Goal: Information Seeking & Learning: Find specific fact

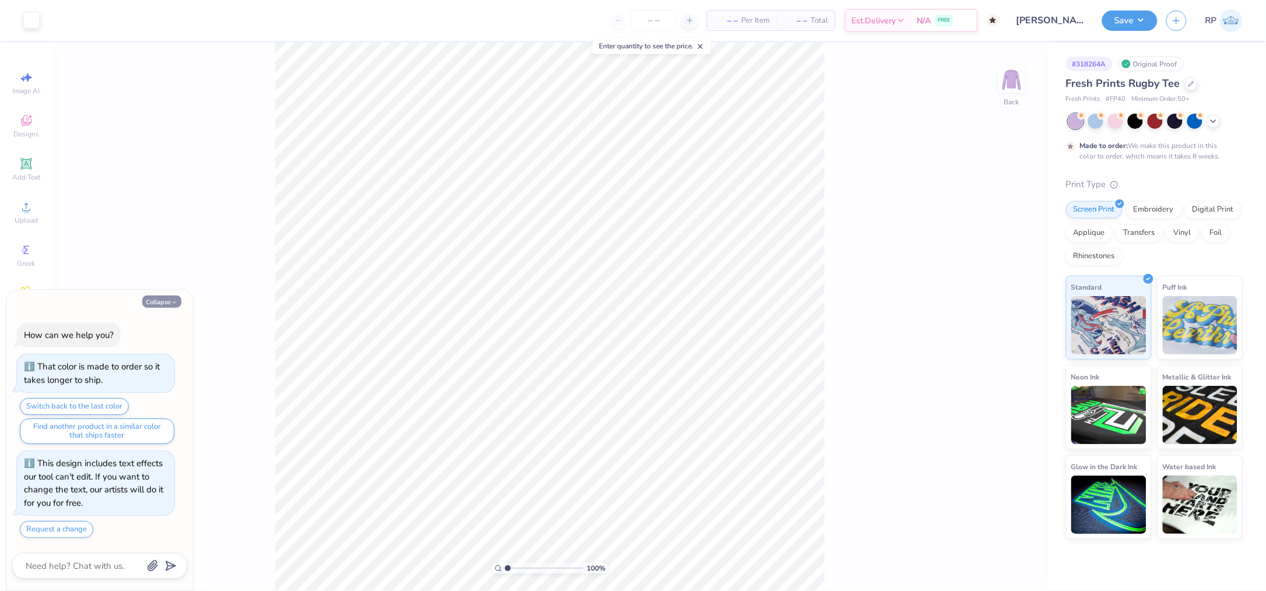
click at [161, 304] on button "Collapse" at bounding box center [161, 302] width 39 height 12
type textarea "x"
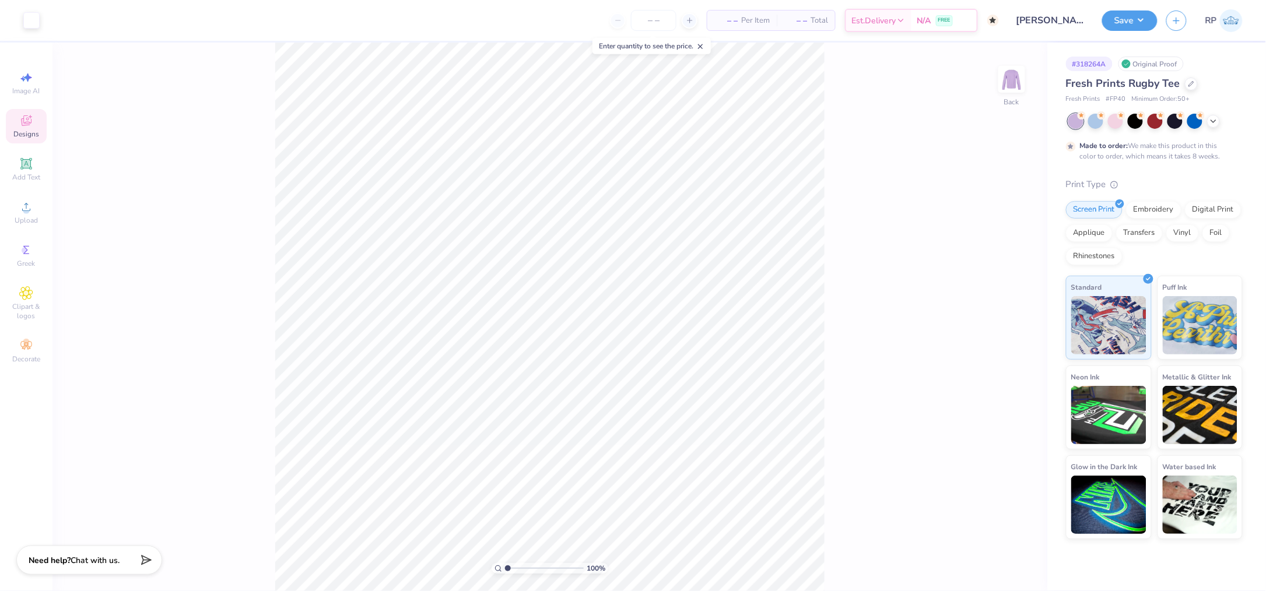
click at [29, 131] on span "Designs" at bounding box center [26, 133] width 26 height 9
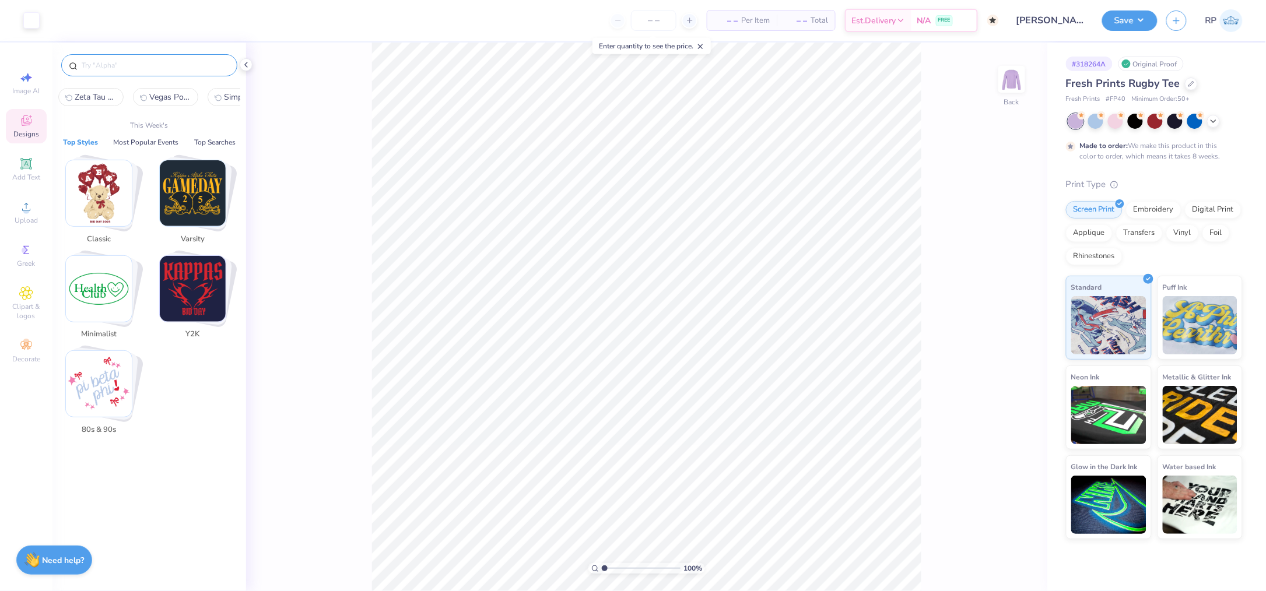
click at [217, 62] on input "text" at bounding box center [154, 65] width 149 height 12
paste input "Hiking Teddy Bear With Backpack And Boots Fall Retreat Shirt"
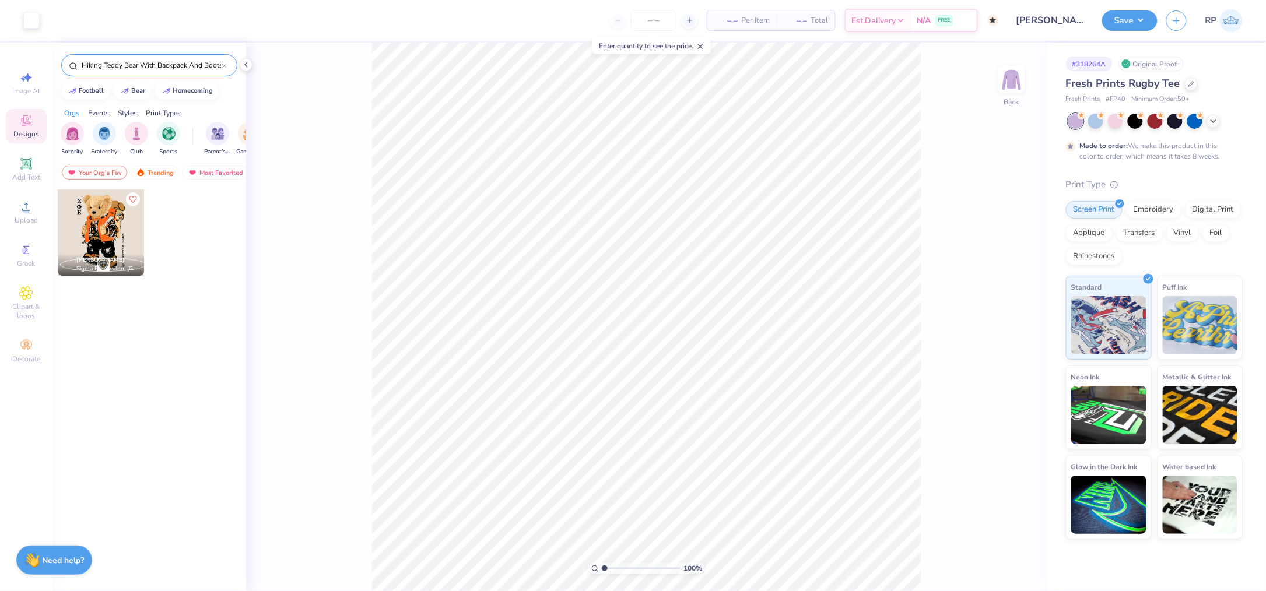
click at [131, 65] on input "Hiking Teddy Bear With Backpack And Boots Fall Retreat Shirt" at bounding box center [151, 65] width 142 height 12
click at [131, 63] on input "Hiking Teddy Bear With Backpack And Boots Fall Retreat Shirt" at bounding box center [151, 65] width 142 height 12
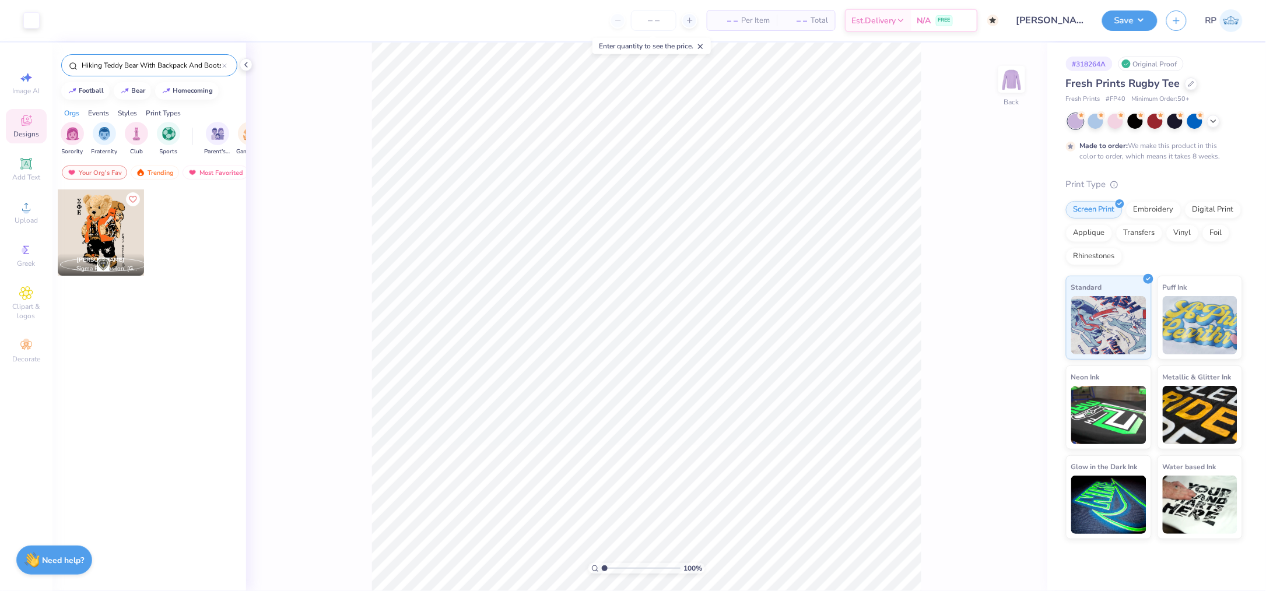
paste input "Theta Chi BBQ Cookout Drawing in Red and White Parent's Weekend"
type input "Theta Chi BBQ Cookout Drawing in Red and White Parent's Weekend Shirt"
